Goal: Task Accomplishment & Management: Manage account settings

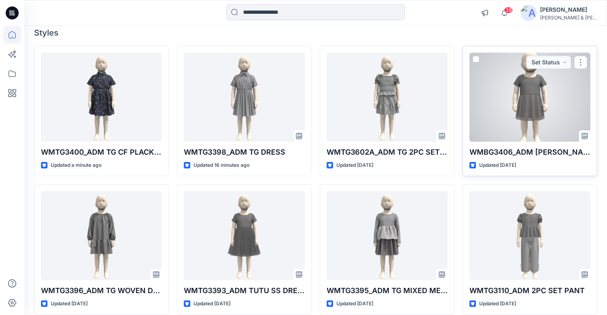
scroll to position [45, 0]
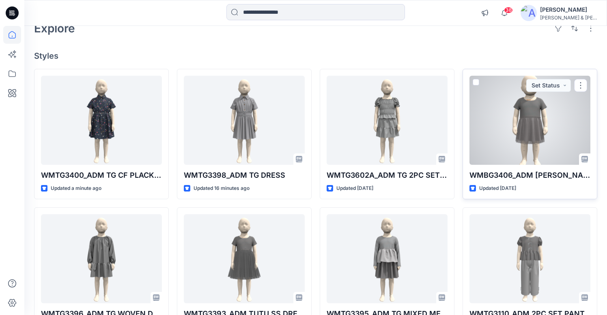
click at [526, 129] on div at bounding box center [529, 120] width 121 height 89
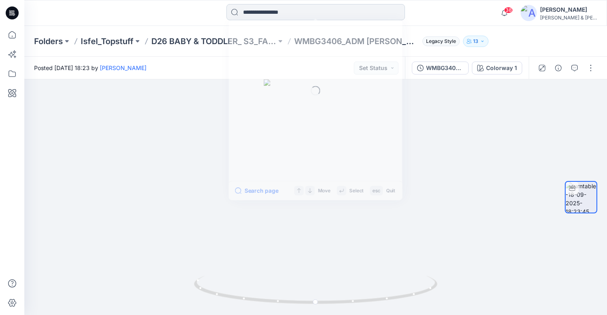
click at [299, 12] on input at bounding box center [315, 12] width 178 height 16
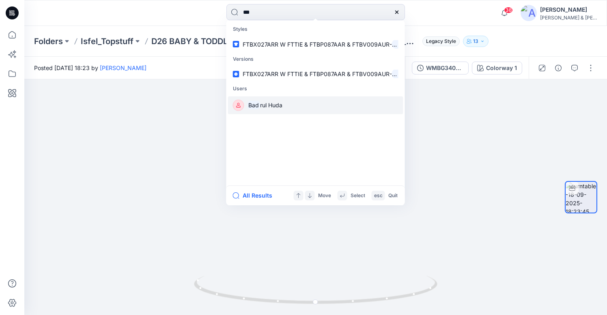
type input "***"
click at [278, 106] on span "rul Huda" at bounding box center [271, 105] width 22 height 7
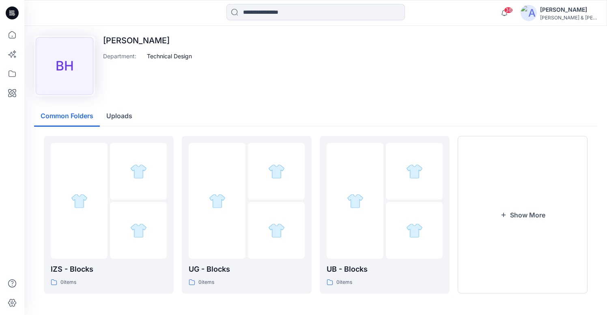
click at [120, 111] on button "Uploads" at bounding box center [119, 116] width 39 height 21
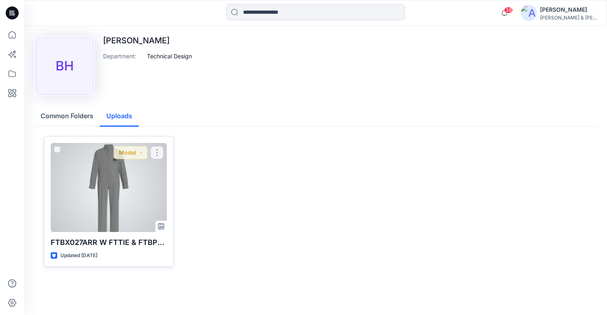
click at [136, 194] on div at bounding box center [109, 187] width 116 height 89
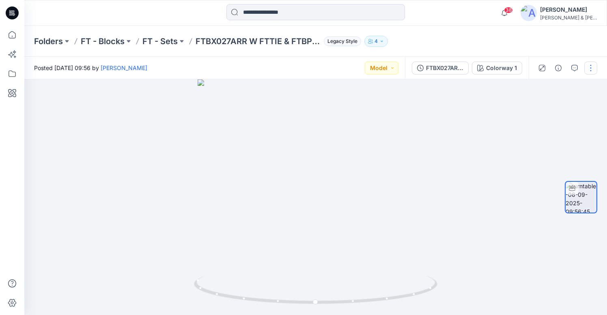
click at [588, 67] on button "button" at bounding box center [590, 68] width 13 height 13
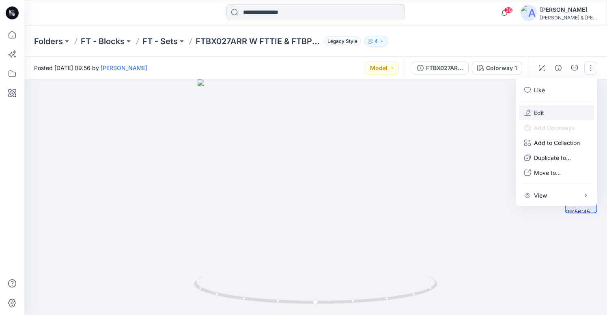
click at [537, 110] on p "Edit" at bounding box center [539, 113] width 10 height 9
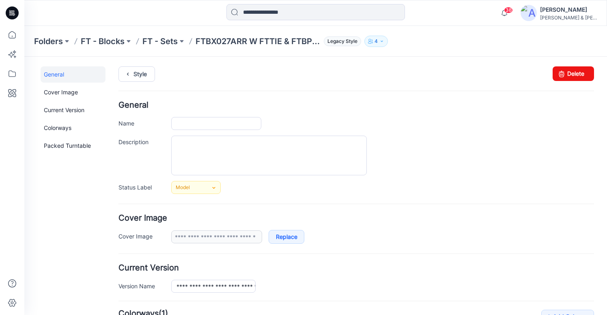
type input "**********"
drag, startPoint x: 176, startPoint y: 124, endPoint x: 239, endPoint y: 123, distance: 62.9
click at [239, 123] on input "**********" at bounding box center [216, 123] width 90 height 13
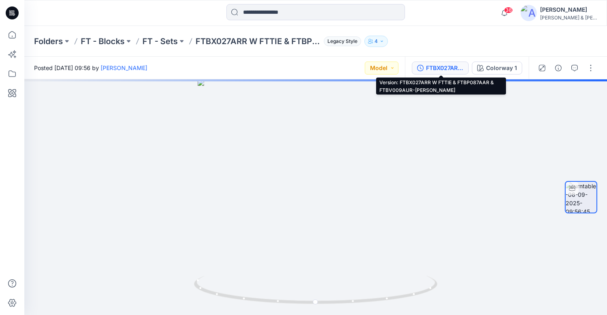
click at [445, 68] on div "FTBX027ARR W FTTIE & FTBP087AAR & FTBV009AUR-[PERSON_NAME]" at bounding box center [444, 68] width 37 height 9
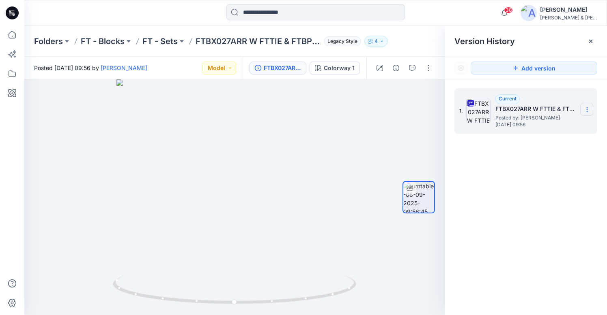
click at [587, 109] on icon at bounding box center [587, 110] width 6 height 6
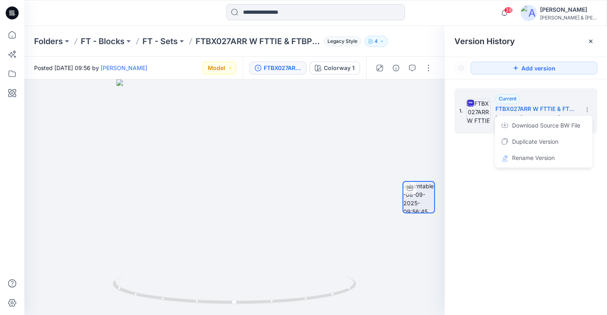
click at [531, 249] on div "1. Current FTBX027ARR W FTTIE & FTBP087AAR & FTBV009AUR-[PERSON_NAME] Posted by…" at bounding box center [525, 203] width 162 height 248
click at [592, 41] on icon at bounding box center [590, 41] width 6 height 6
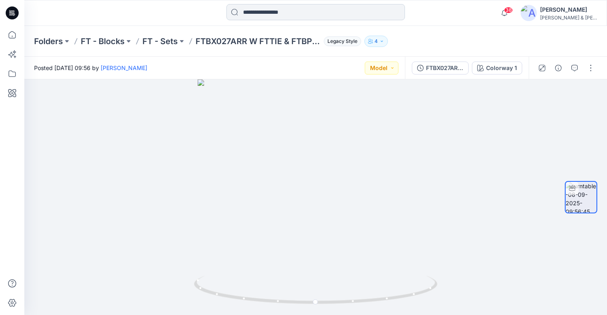
click at [349, 15] on input at bounding box center [315, 12] width 178 height 16
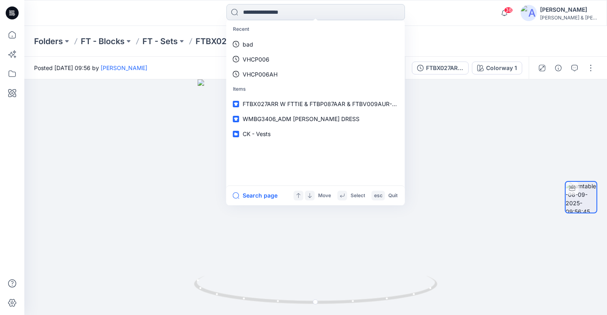
paste input "**********"
type input "**********"
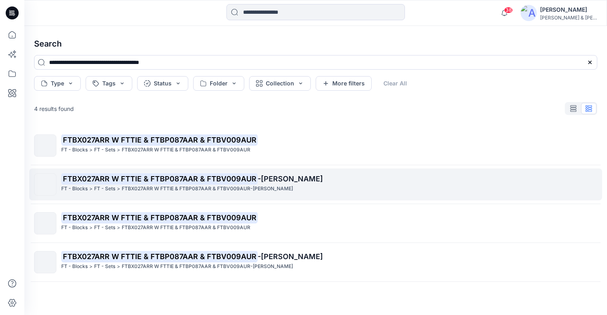
click at [263, 179] on span "-Badrul" at bounding box center [290, 179] width 65 height 9
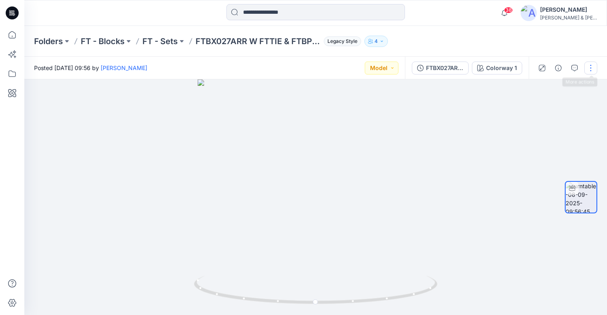
click at [591, 71] on button "button" at bounding box center [590, 68] width 13 height 13
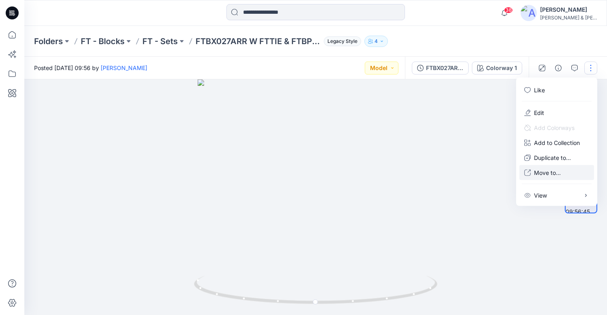
click at [545, 171] on p "Move to..." at bounding box center [547, 173] width 27 height 9
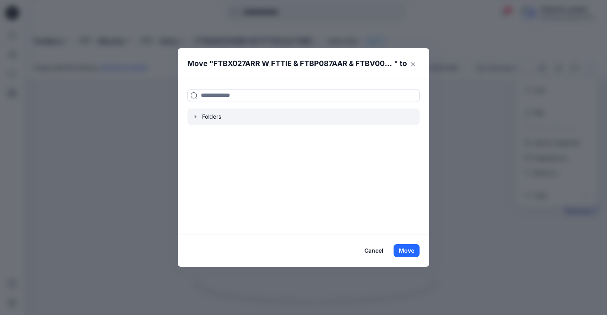
click at [194, 117] on icon "button" at bounding box center [195, 117] width 6 height 6
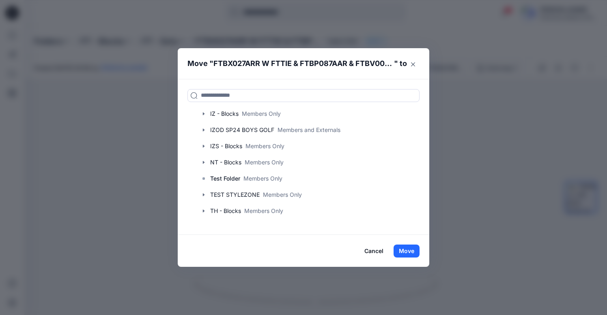
scroll to position [144, 0]
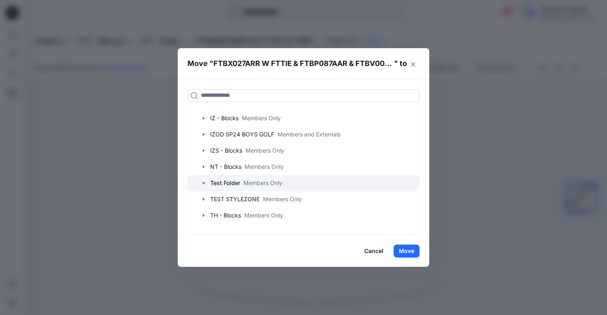
click at [273, 184] on p "Members Only" at bounding box center [262, 183] width 39 height 9
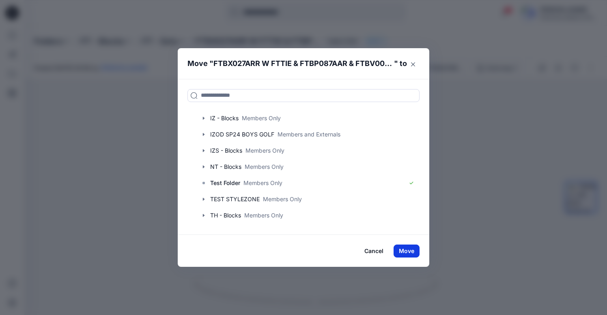
click at [406, 252] on button "Move" at bounding box center [406, 251] width 26 height 13
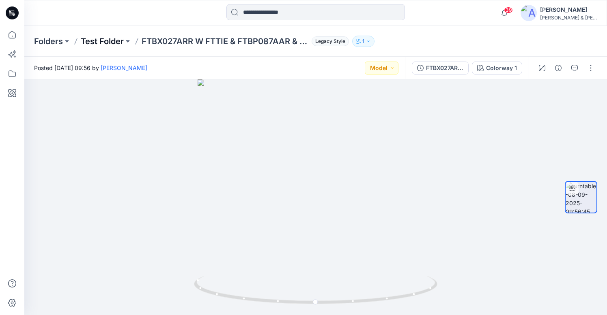
click at [97, 43] on p "Test Folder" at bounding box center [102, 41] width 43 height 11
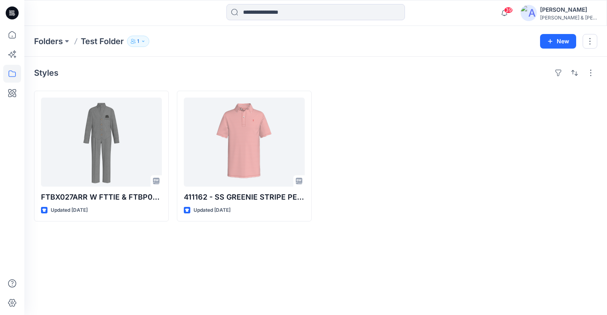
click at [148, 43] on button "1" at bounding box center [138, 41] width 22 height 11
click at [236, 65] on icon "Manage Users" at bounding box center [236, 64] width 6 height 6
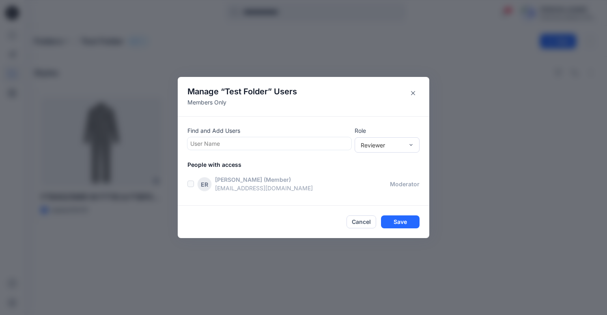
click at [215, 147] on div "User Name" at bounding box center [269, 144] width 158 height 9
type input "***"
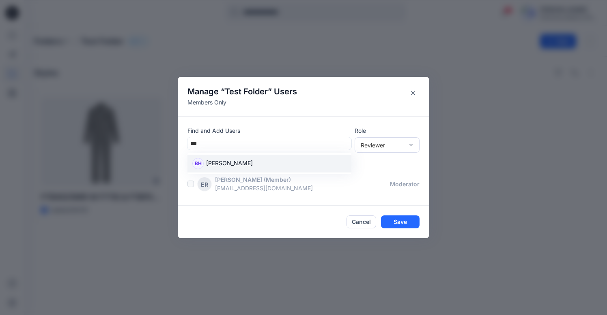
click at [212, 161] on p "Badrul Huda" at bounding box center [229, 164] width 47 height 11
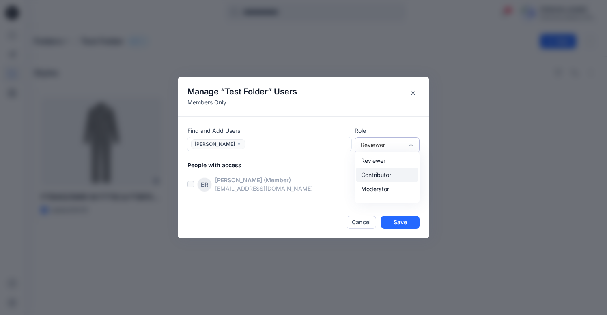
click at [393, 177] on div "Contributor" at bounding box center [387, 175] width 62 height 14
click at [394, 220] on button "Save" at bounding box center [400, 222] width 39 height 13
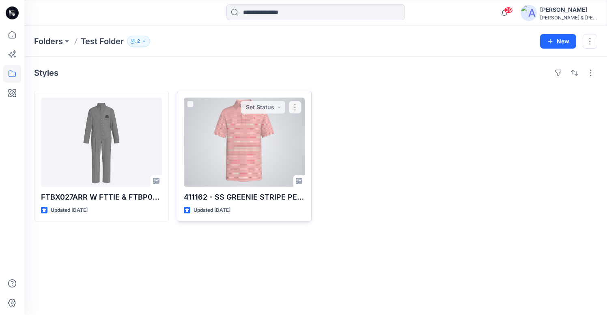
click at [287, 122] on div at bounding box center [244, 142] width 121 height 89
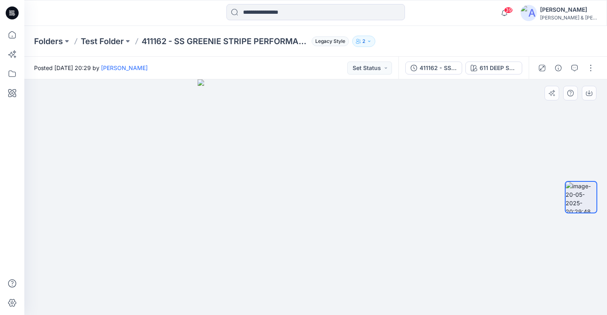
drag, startPoint x: 359, startPoint y: 224, endPoint x: 296, endPoint y: 226, distance: 63.7
click at [296, 226] on img at bounding box center [315, 197] width 236 height 236
